Goal: Use online tool/utility: Use online tool/utility

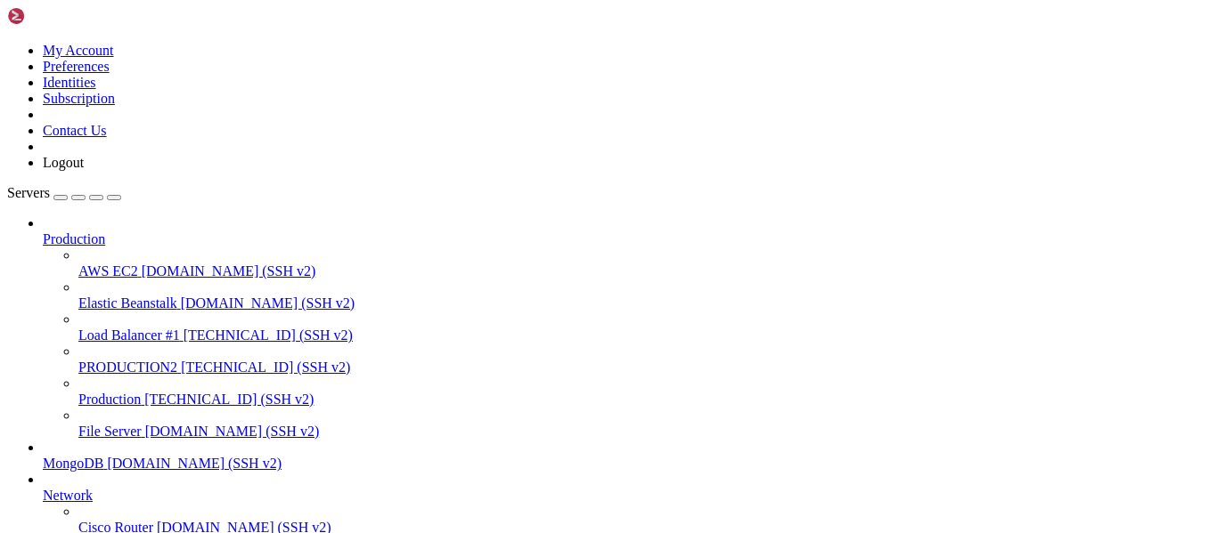
click at [155, 360] on span "PRODUCTION2" at bounding box center [127, 367] width 99 height 15
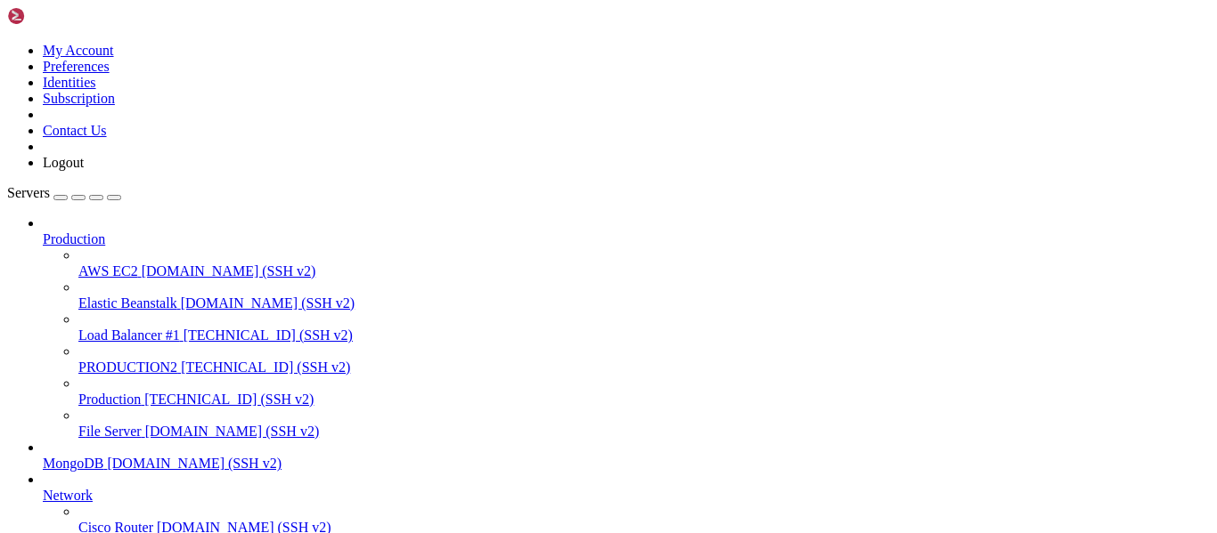
drag, startPoint x: 156, startPoint y: 1313, endPoint x: 502, endPoint y: 1304, distance: 346.6
